Goal: Information Seeking & Learning: Find specific page/section

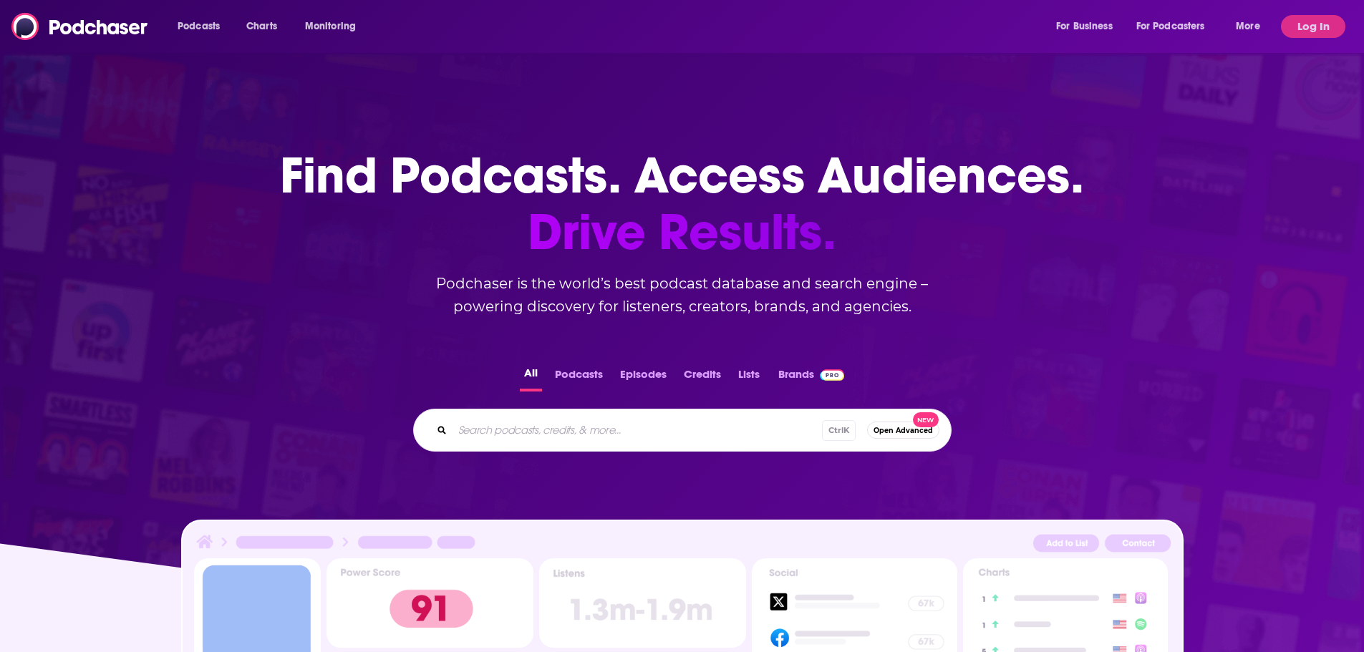
click at [530, 433] on input "Search podcasts, credits, & more..." at bounding box center [636, 430] width 369 height 23
paste input "Center [US_STATE] Podcast"
type input "Center [US_STATE] Podcast"
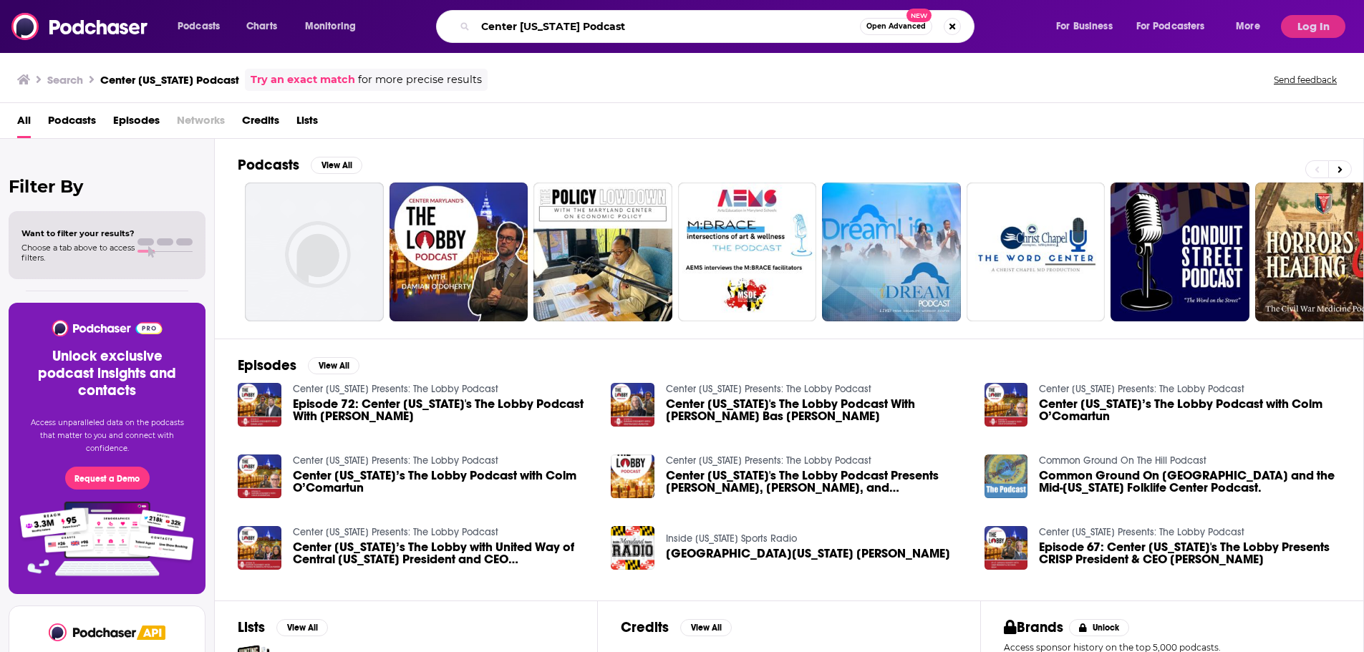
click at [601, 31] on input "Center [US_STATE] Podcast" at bounding box center [667, 26] width 384 height 23
paste input "Bearded, Wholesome, & All Things [GEOGRAPHIC_DATA]"
type input "Bearded, Wholesome, & All Things [GEOGRAPHIC_DATA]"
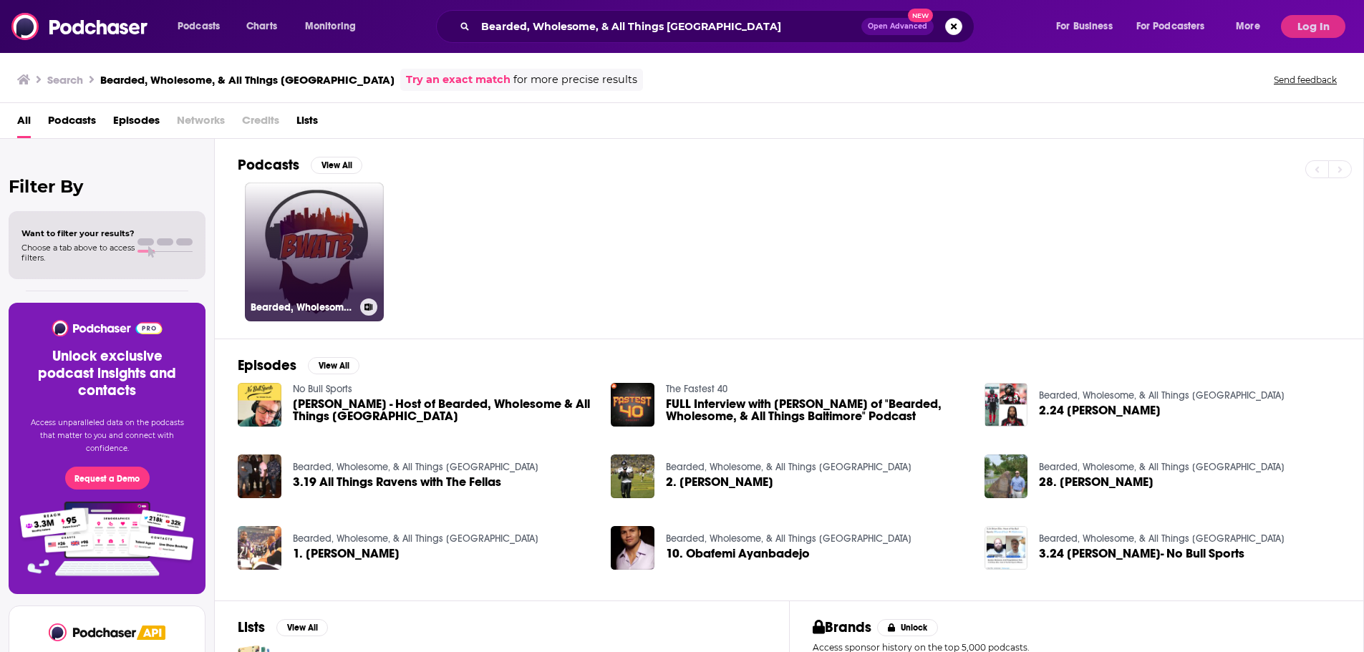
click at [288, 276] on link "Bearded, Wholesome, & All Things [GEOGRAPHIC_DATA]" at bounding box center [314, 252] width 139 height 139
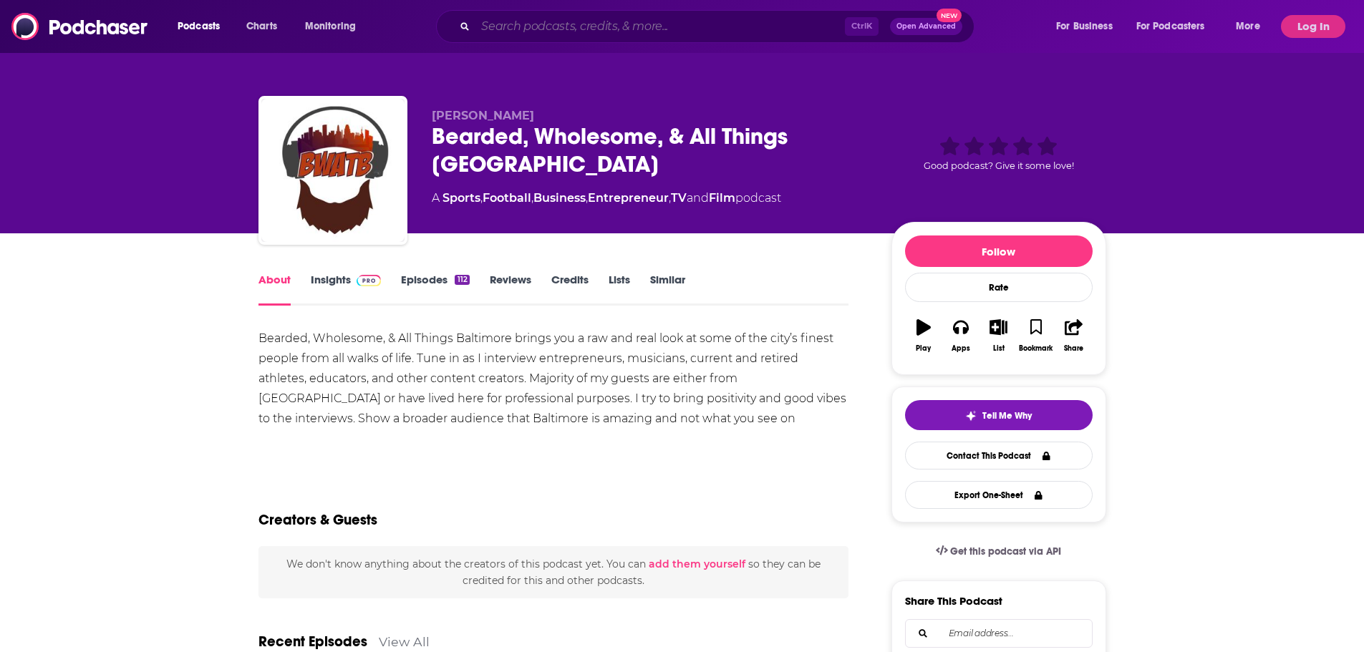
click at [580, 16] on input "Search podcasts, credits, & more..." at bounding box center [659, 26] width 369 height 23
paste input "What Are You Reading?"
type input "What Are You Reading?"
